Goal: Task Accomplishment & Management: Manage account settings

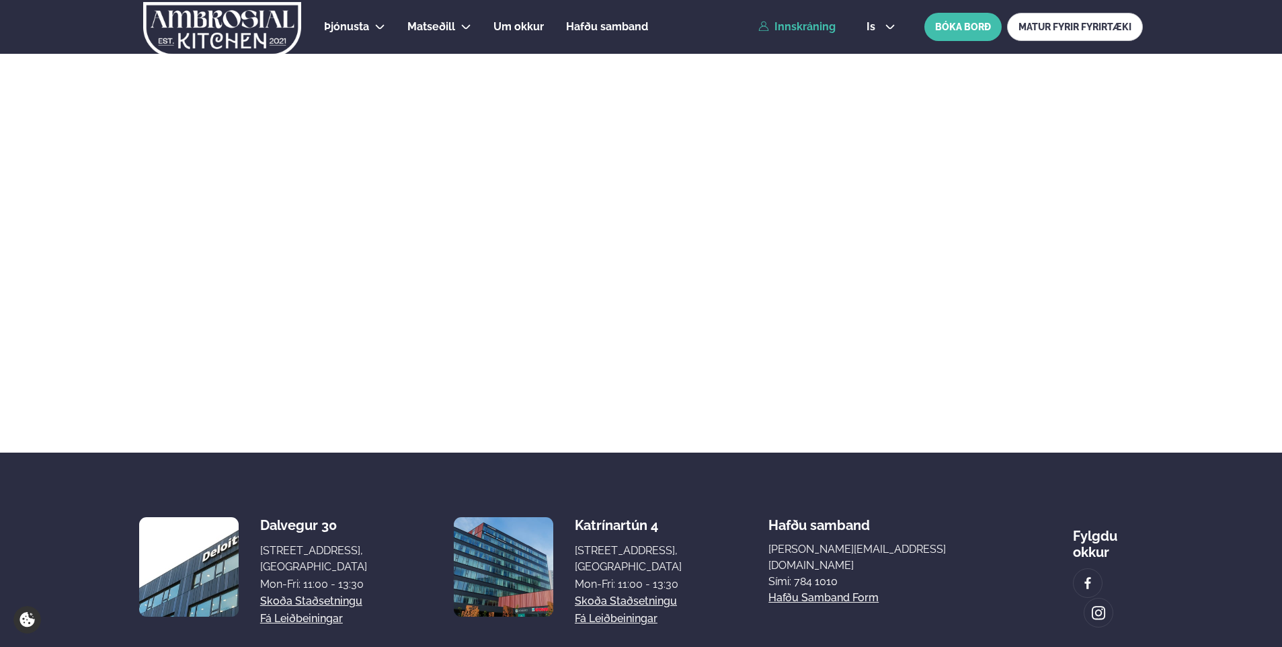
click at [792, 30] on link "Innskráning" at bounding box center [797, 27] width 77 height 12
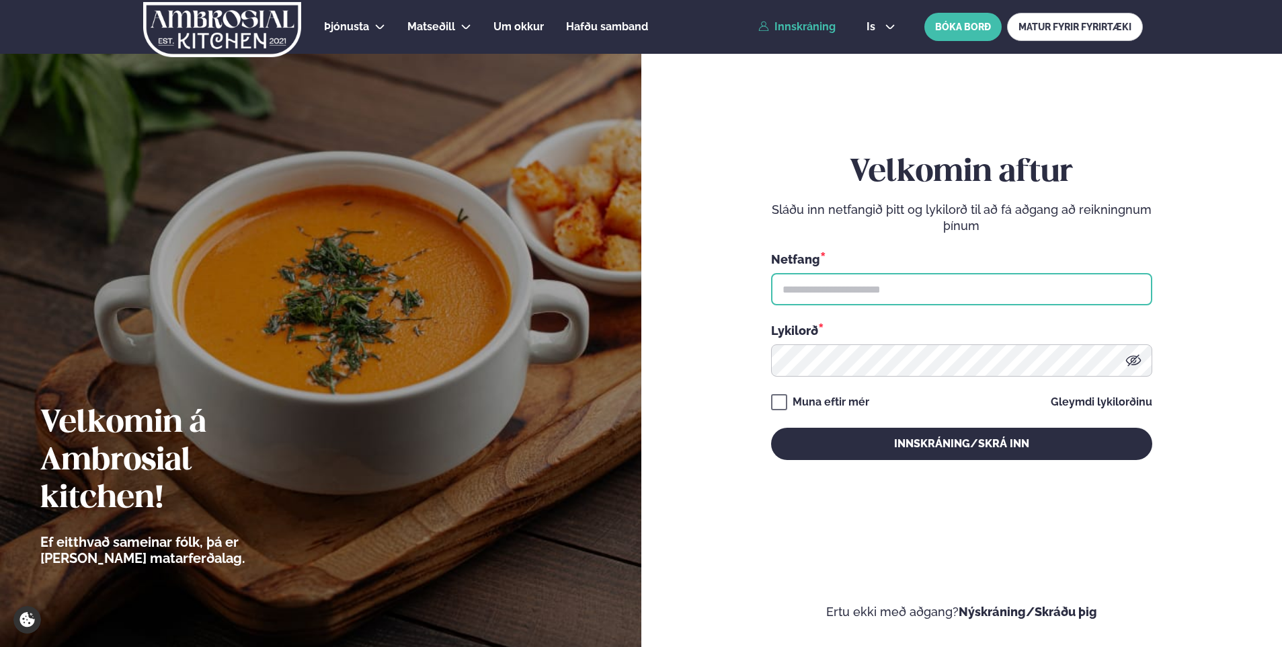
type input "**********"
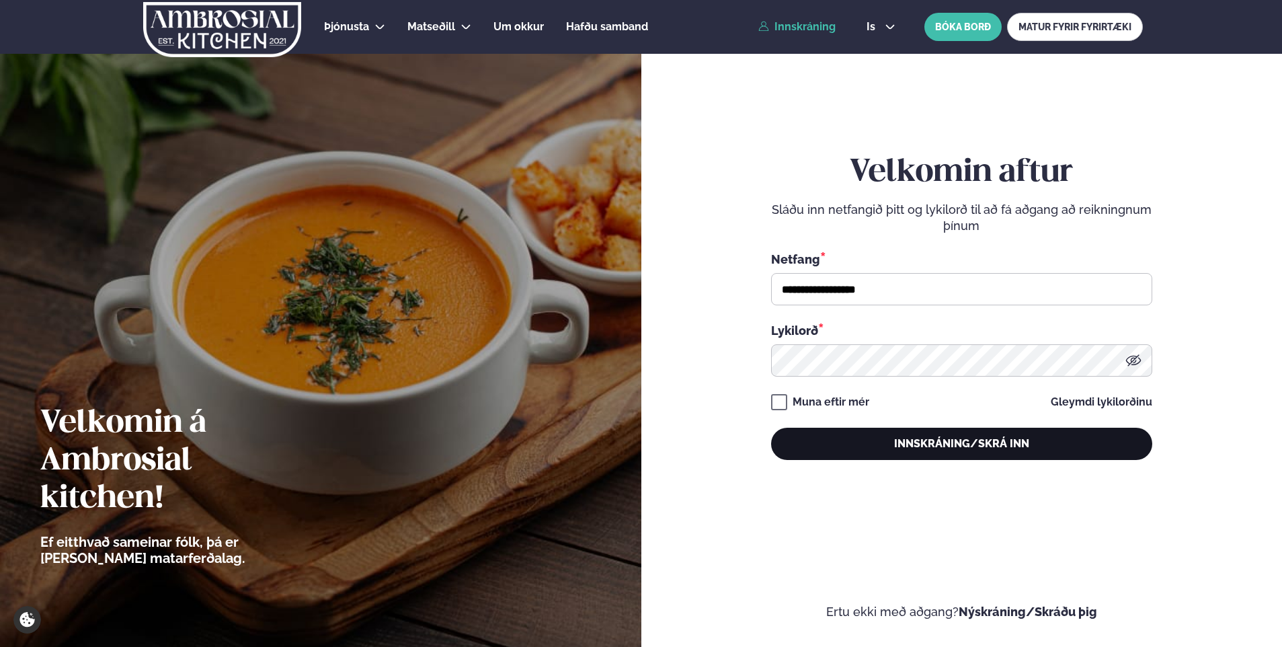
click at [898, 438] on button "Innskráning/Skrá inn" at bounding box center [961, 444] width 381 height 32
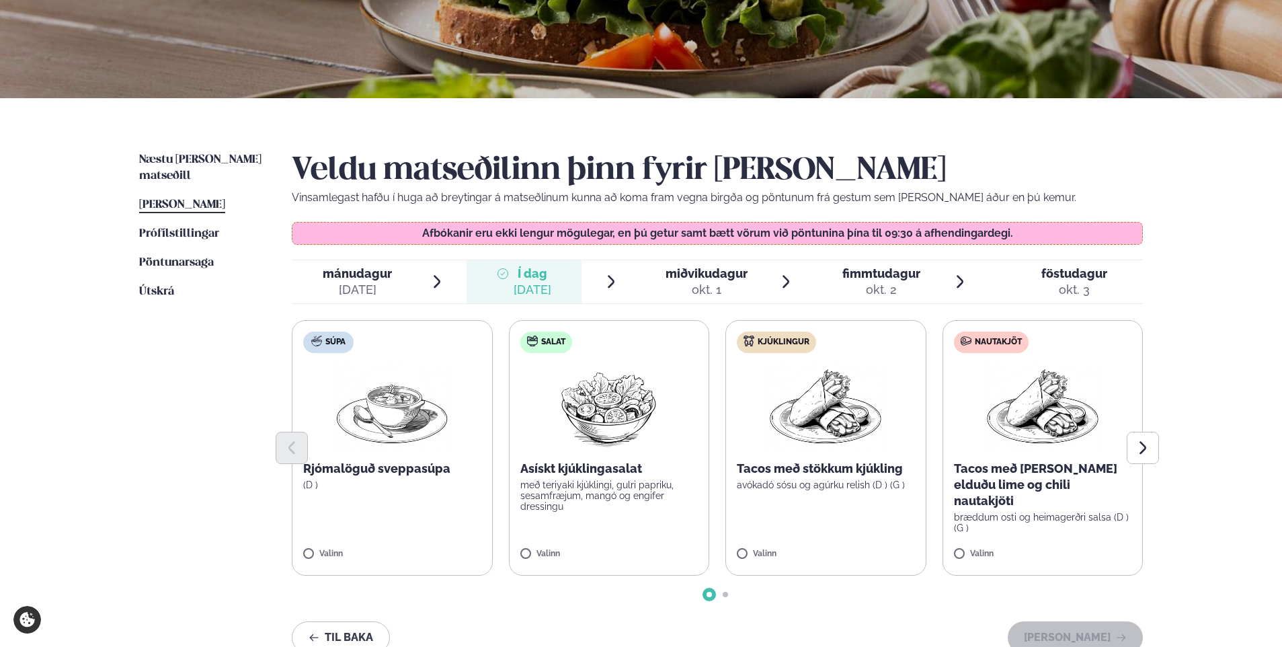
scroll to position [202, 0]
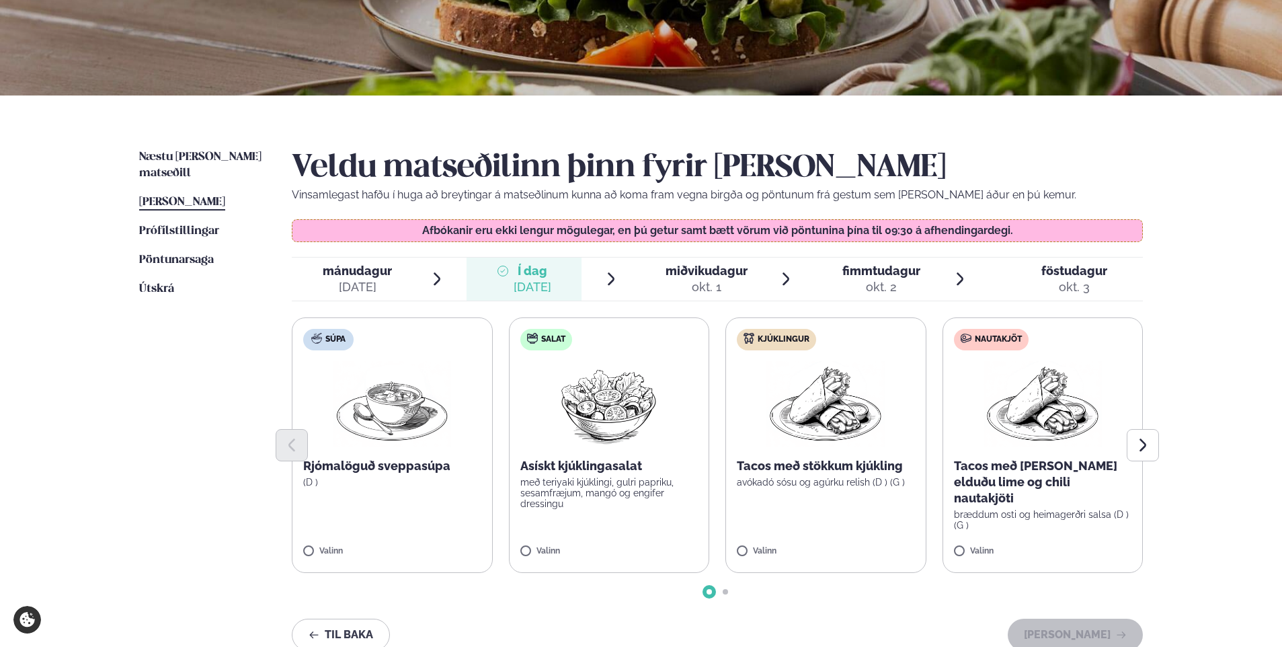
click at [695, 282] on div "okt. 1" at bounding box center [707, 287] width 82 height 16
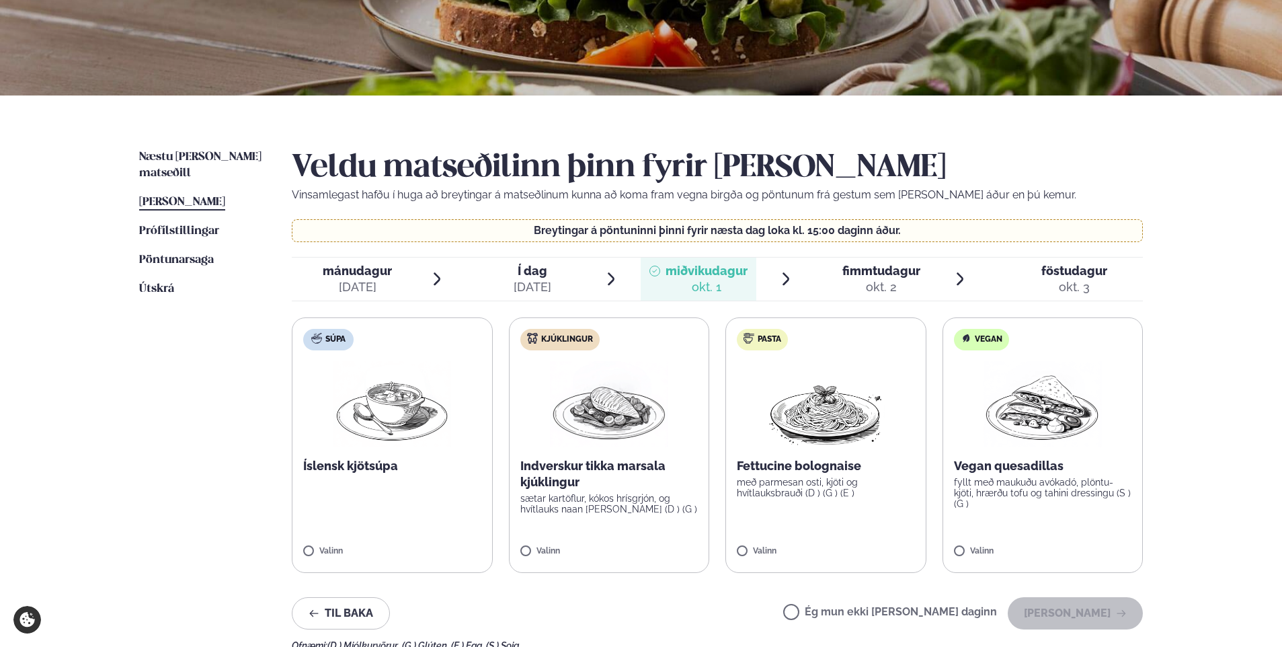
click at [554, 293] on span "Í dag Í d. [DATE]" at bounding box center [525, 279] width 116 height 43
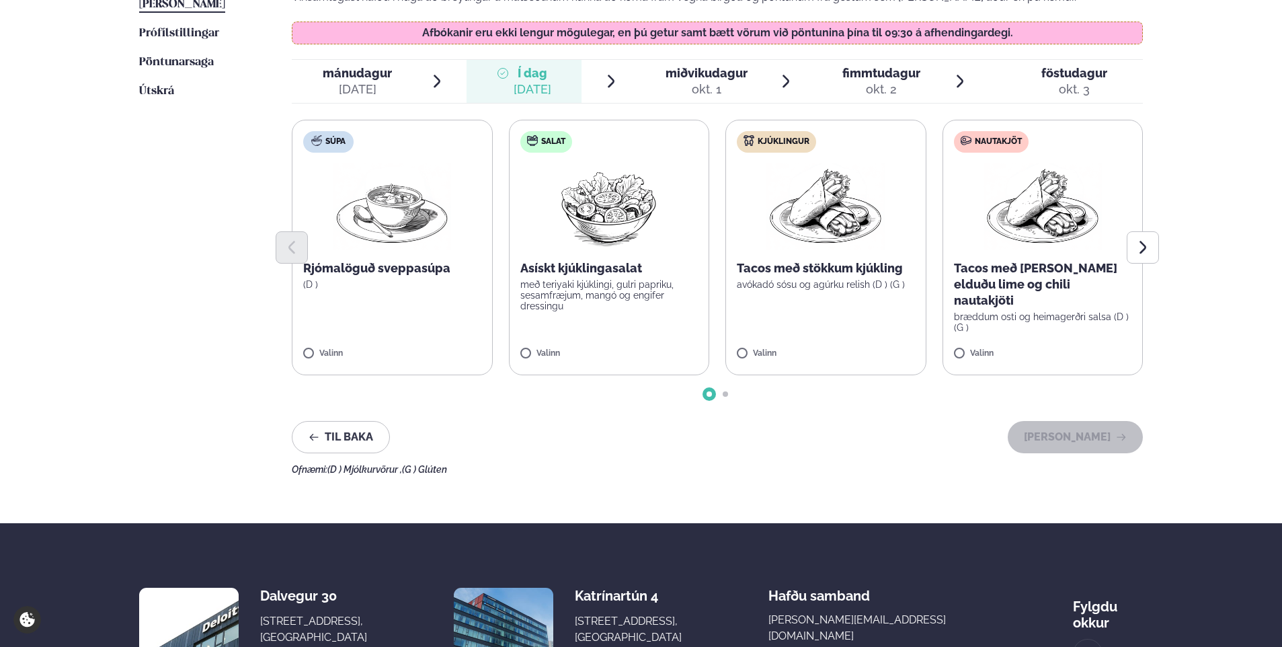
scroll to position [403, 0]
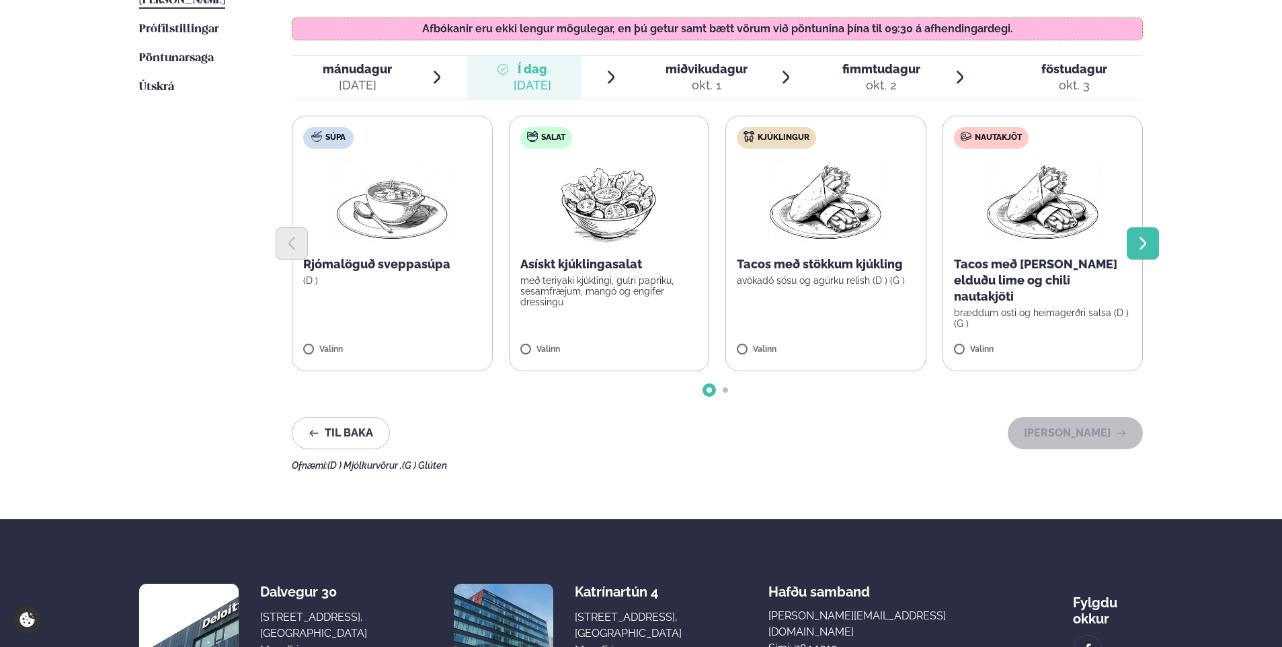
click at [1146, 241] on icon "Next slide" at bounding box center [1143, 243] width 16 height 16
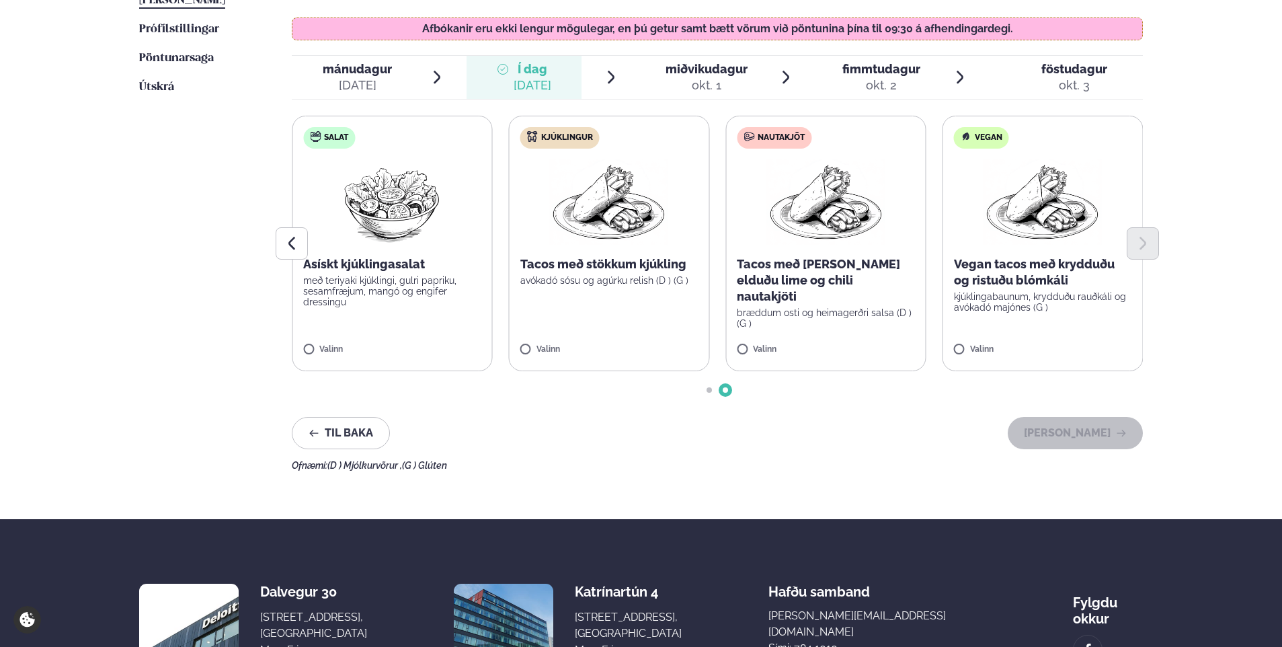
click at [711, 77] on div "miðvikudagur mið." at bounding box center [707, 69] width 82 height 16
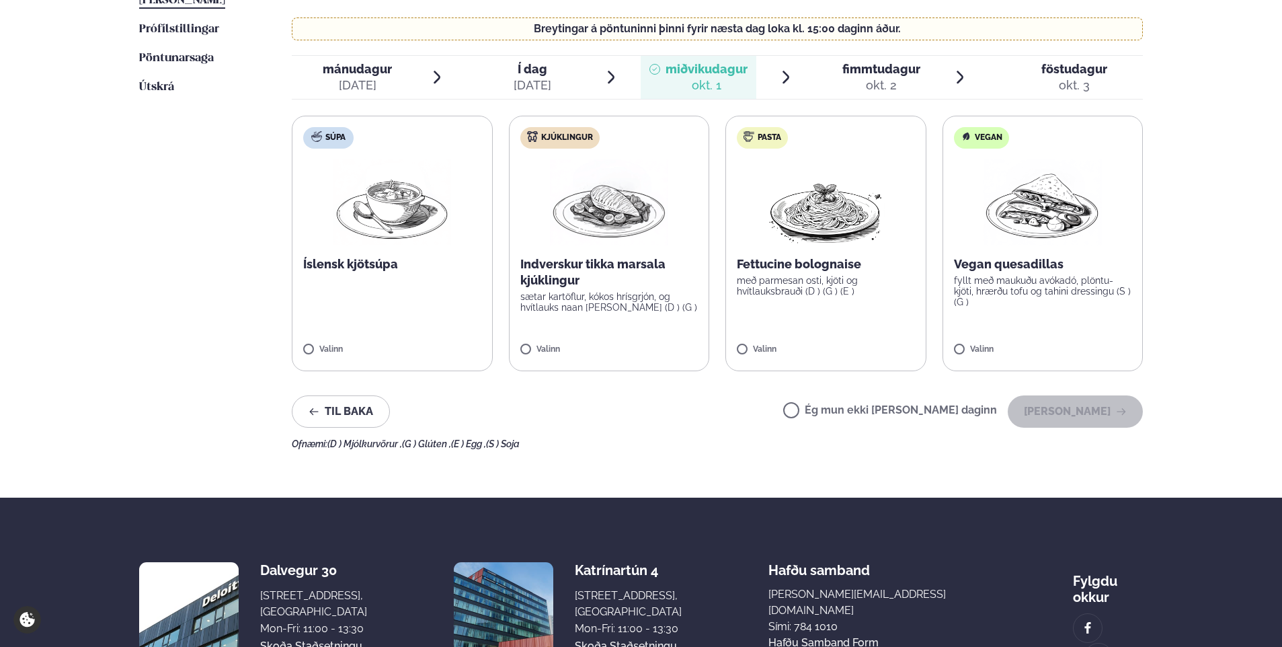
click at [549, 77] on div "[DATE]" at bounding box center [533, 85] width 38 height 16
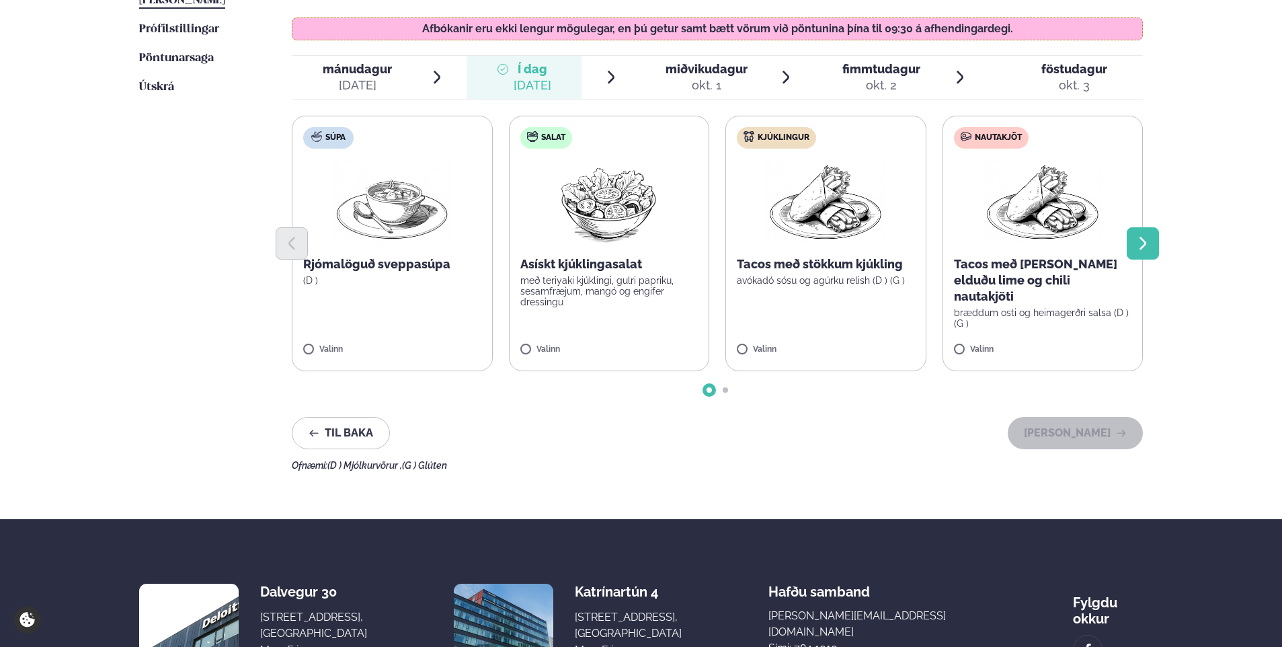
click at [1151, 251] on button "Next slide" at bounding box center [1143, 243] width 32 height 32
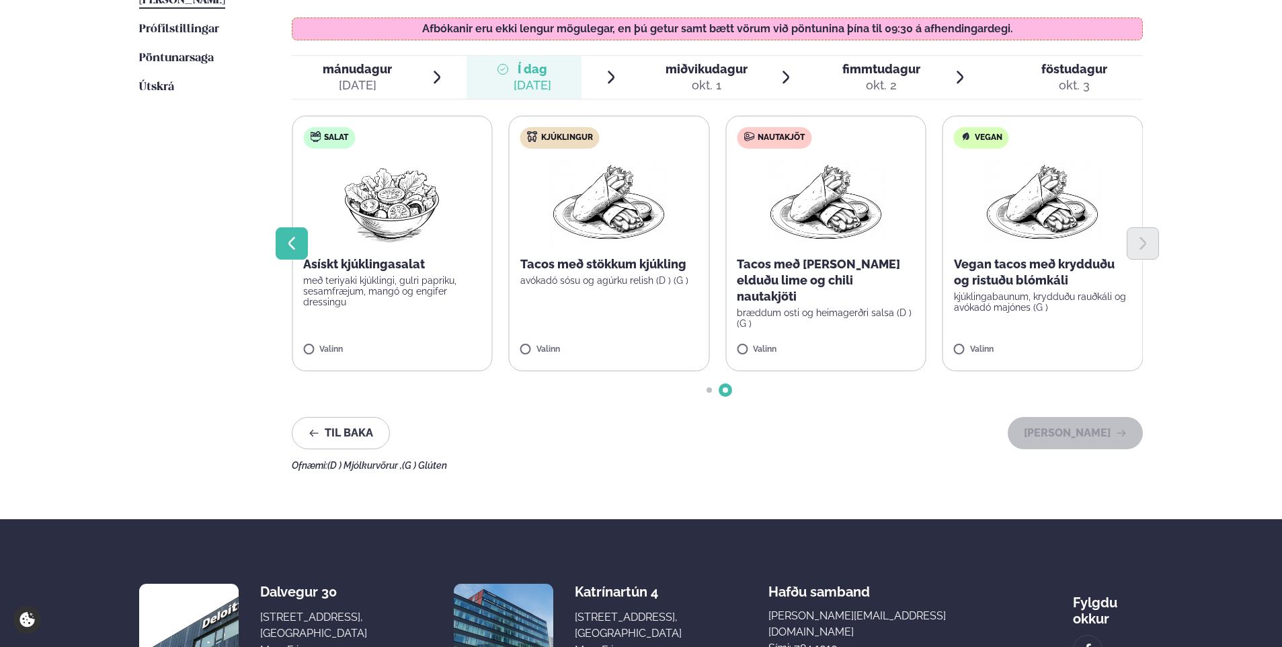
click at [298, 247] on icon "Previous slide" at bounding box center [292, 243] width 16 height 16
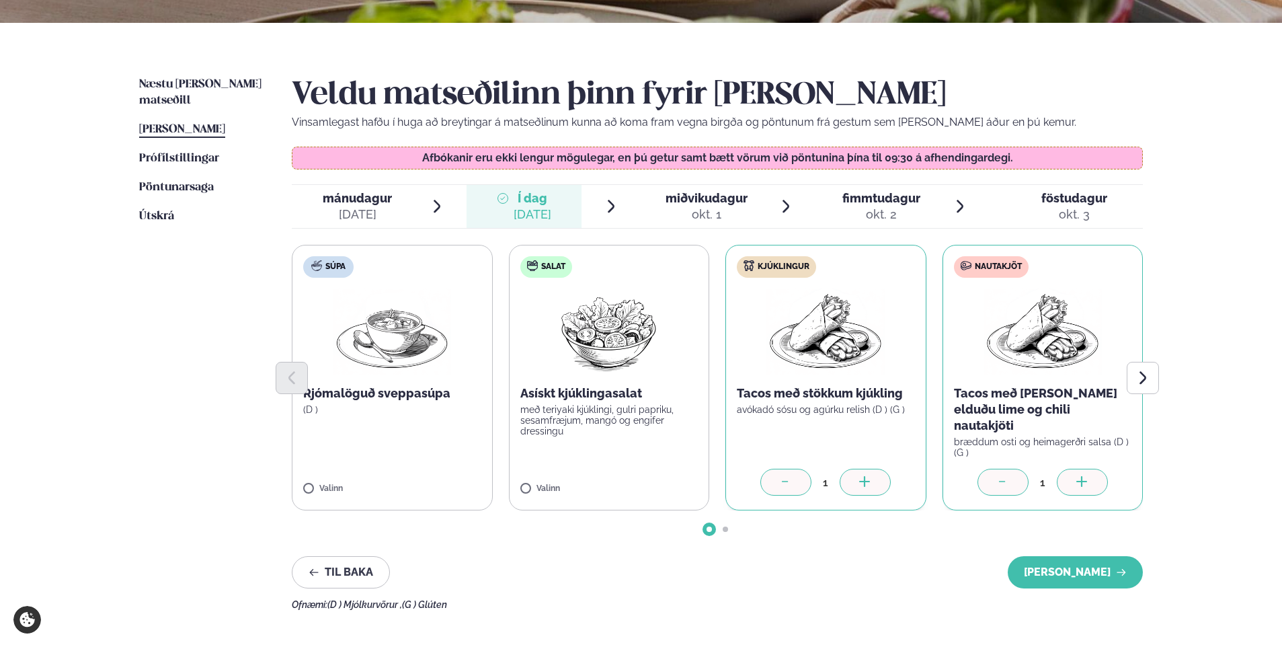
scroll to position [269, 0]
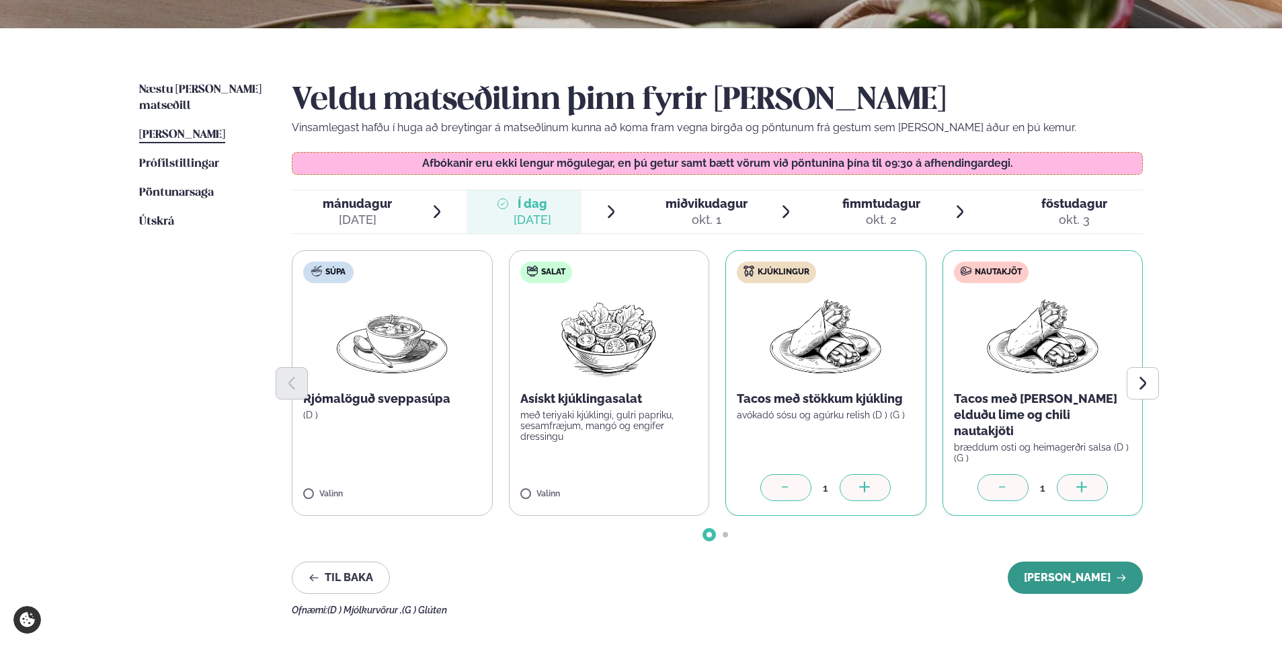
click at [1085, 570] on button "[PERSON_NAME]" at bounding box center [1075, 578] width 135 height 32
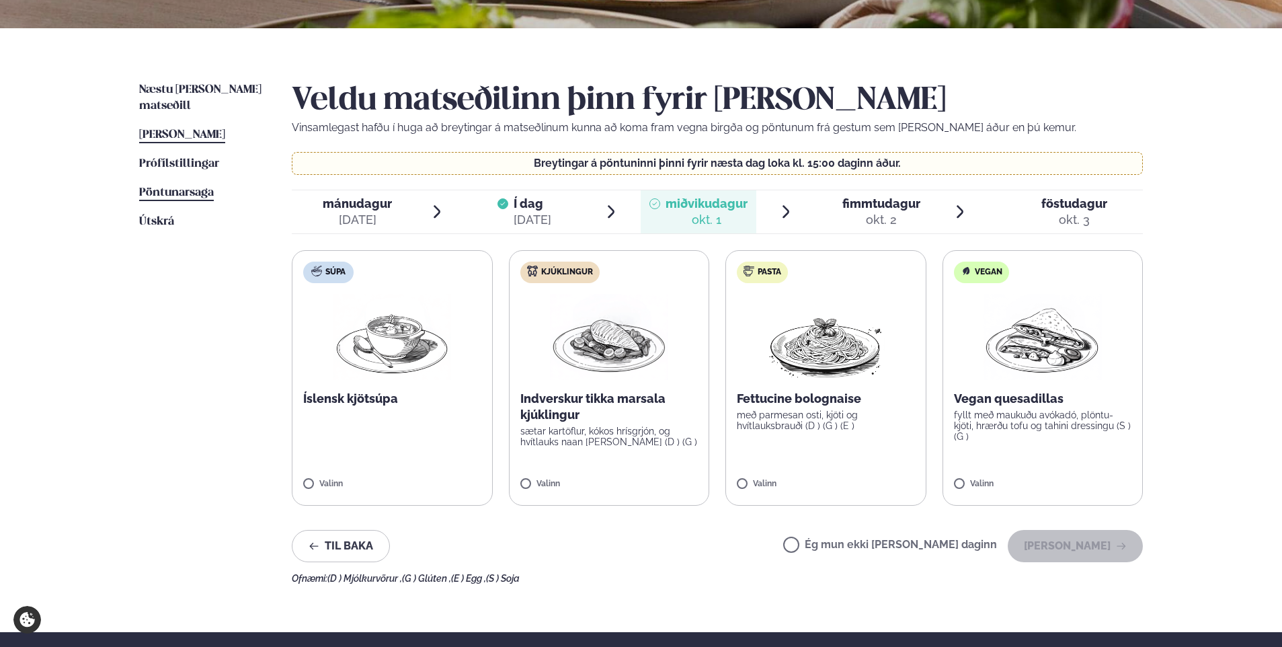
click at [171, 166] on ul "Næstu [PERSON_NAME] matseðill Næsta vika [PERSON_NAME] matseðill [PERSON_NAME] …" at bounding box center [202, 333] width 126 height 502
click at [171, 187] on span "Pöntunarsaga" at bounding box center [176, 192] width 75 height 11
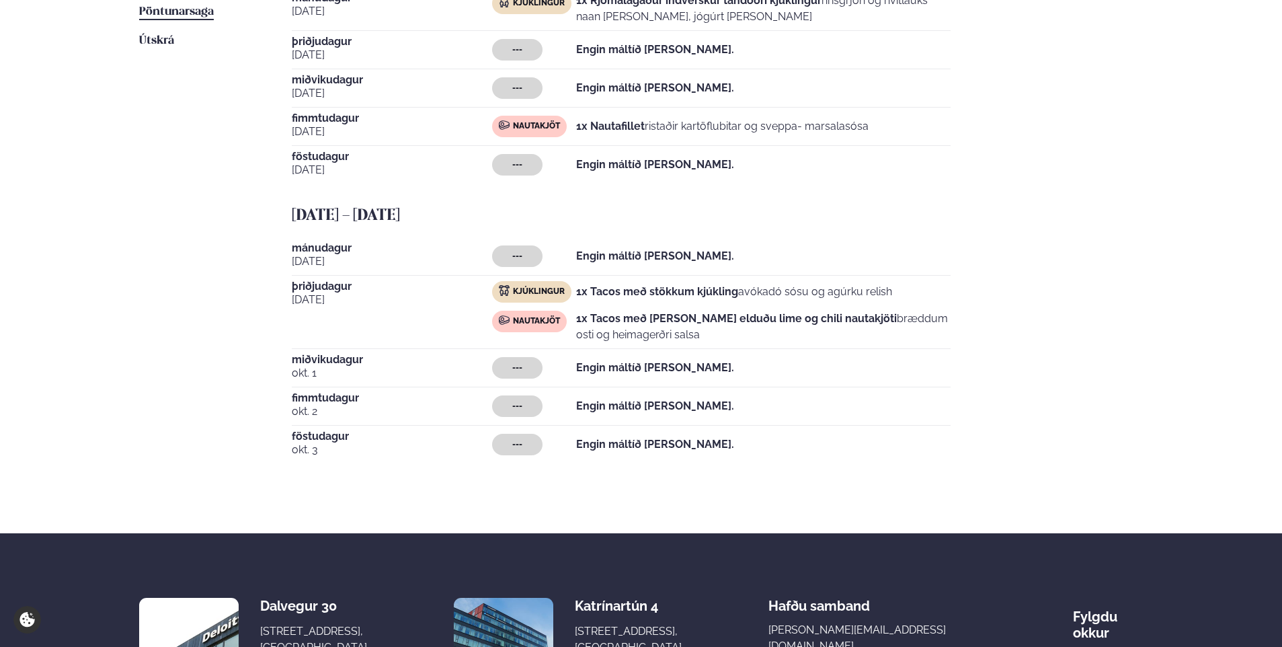
scroll to position [609, 0]
